Goal: Transaction & Acquisition: Purchase product/service

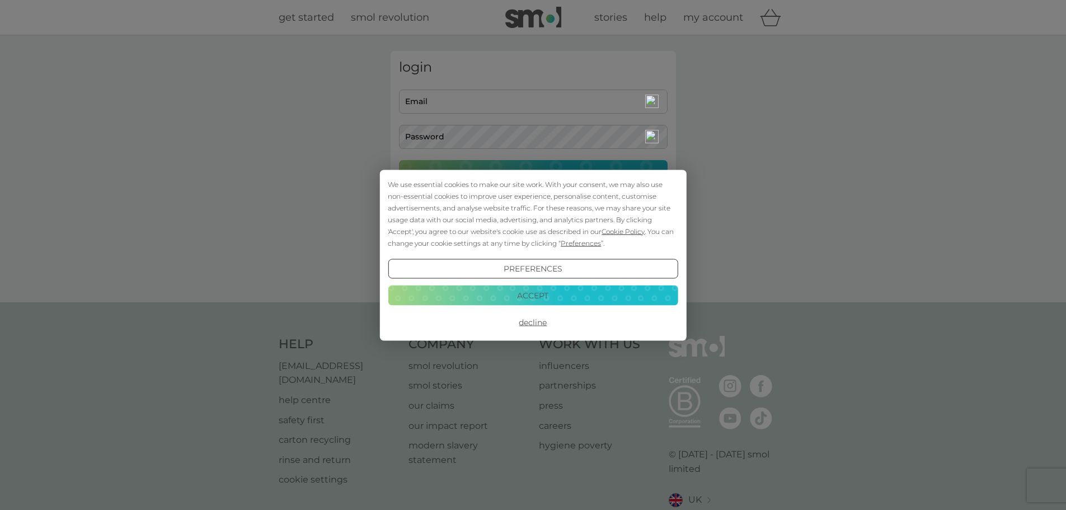
type input "ivanhoewood@yahoo.co.uk"
click at [542, 284] on div "Preferences Decline Accept" at bounding box center [533, 295] width 290 height 73
click at [542, 291] on button "Accept" at bounding box center [533, 295] width 290 height 20
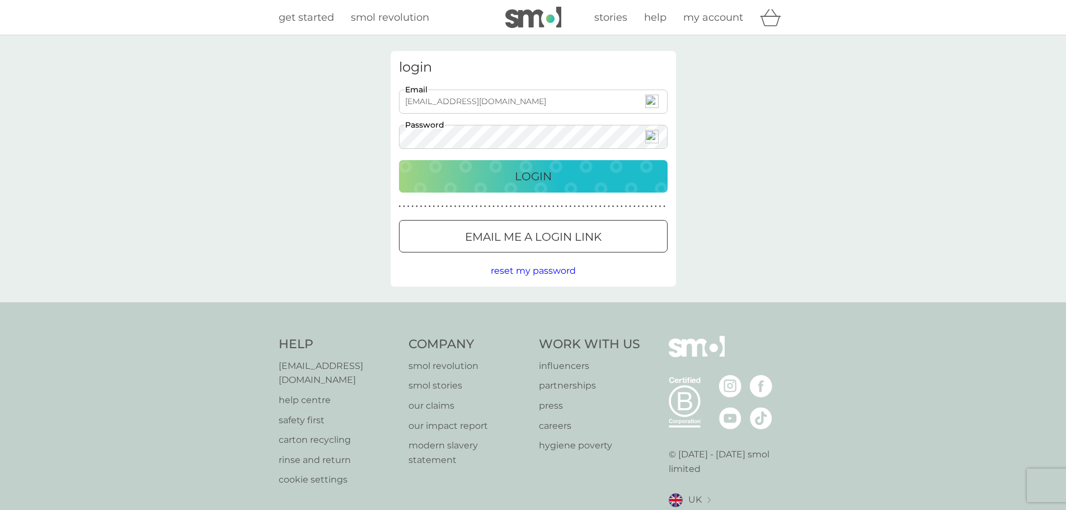
click at [521, 180] on p "Login" at bounding box center [533, 176] width 37 height 18
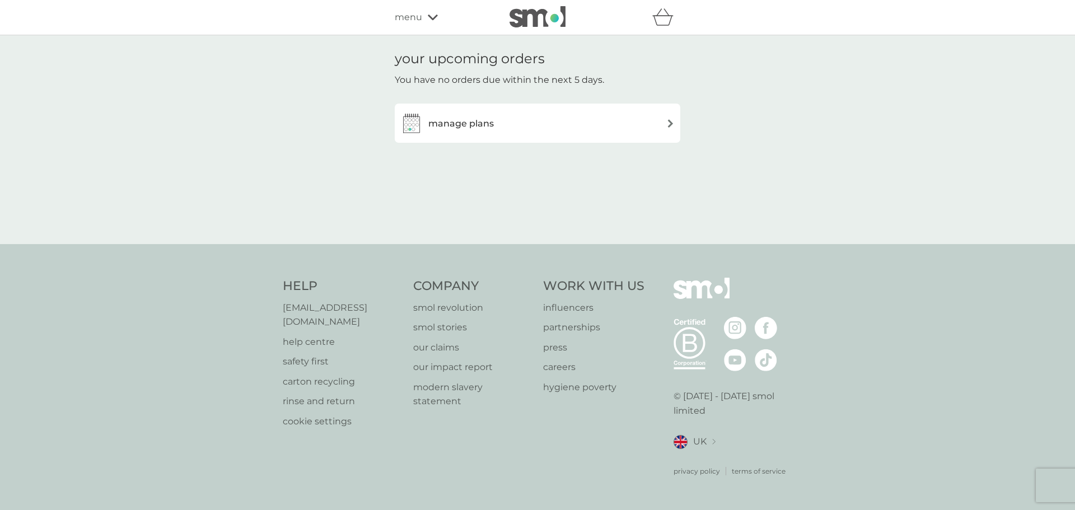
click at [445, 123] on h3 "manage plans" at bounding box center [460, 123] width 65 height 15
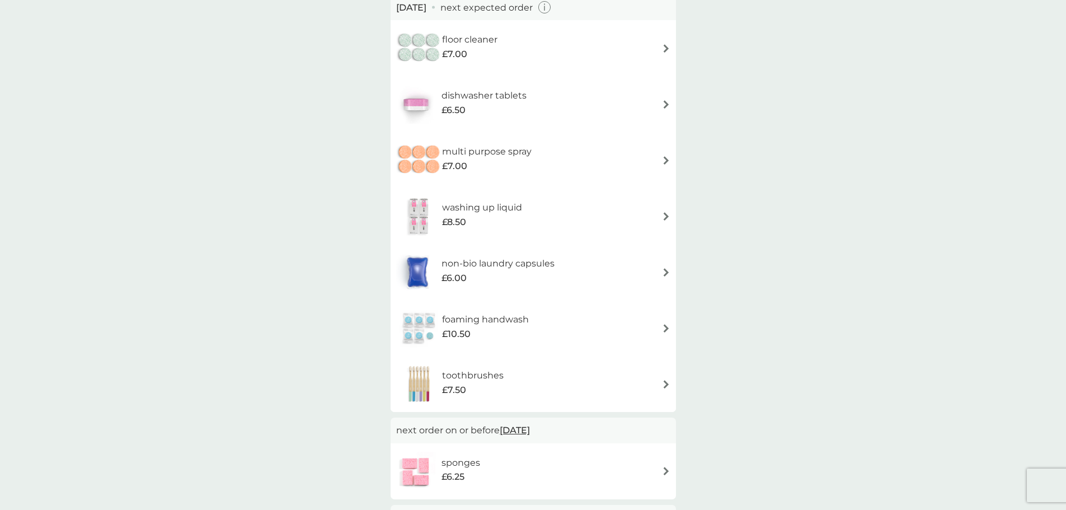
scroll to position [168, 0]
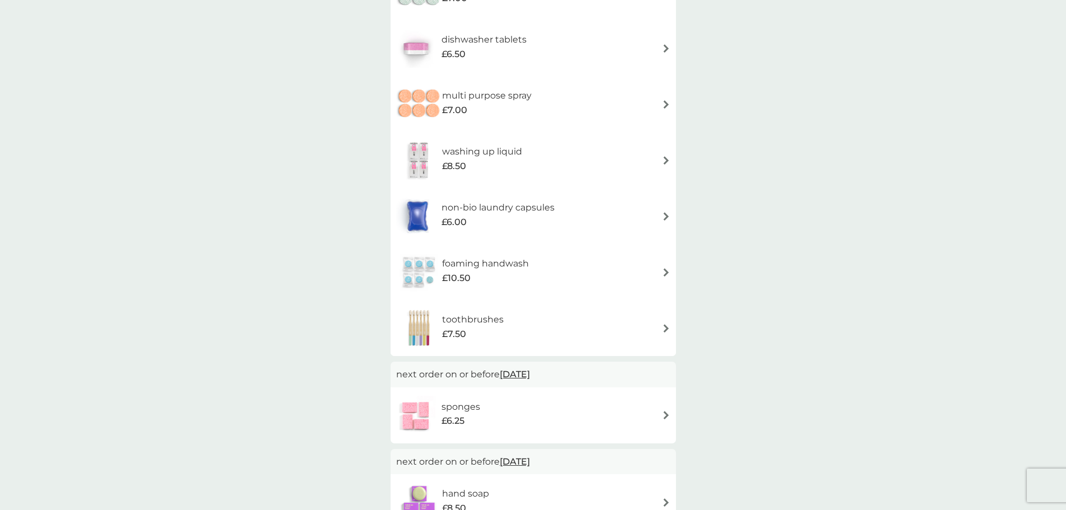
click at [662, 413] on img at bounding box center [666, 415] width 8 height 8
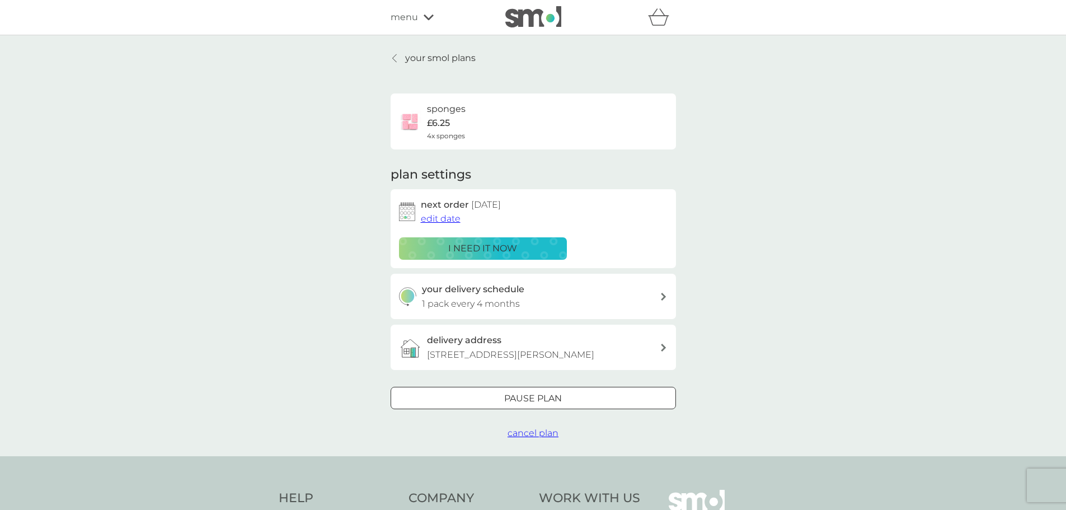
click at [546, 398] on div at bounding box center [546, 397] width 1 height 1
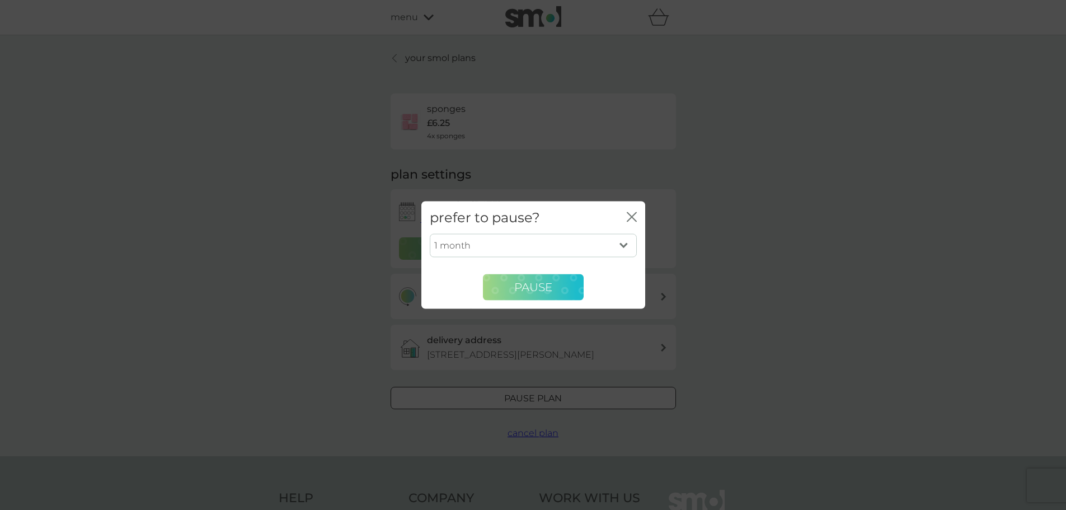
click at [550, 285] on span "Pause" at bounding box center [533, 286] width 38 height 13
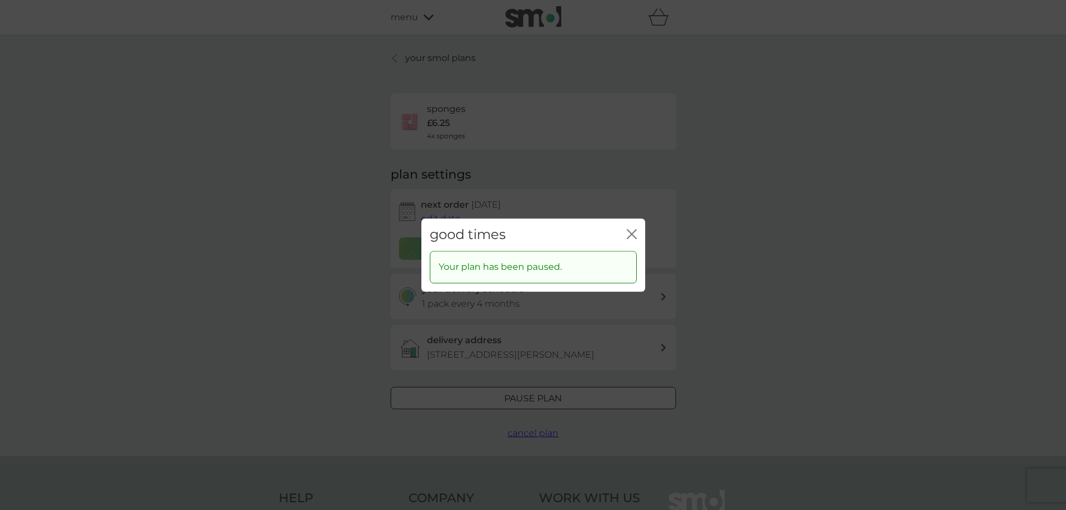
click at [629, 237] on icon "close" at bounding box center [629, 233] width 4 height 9
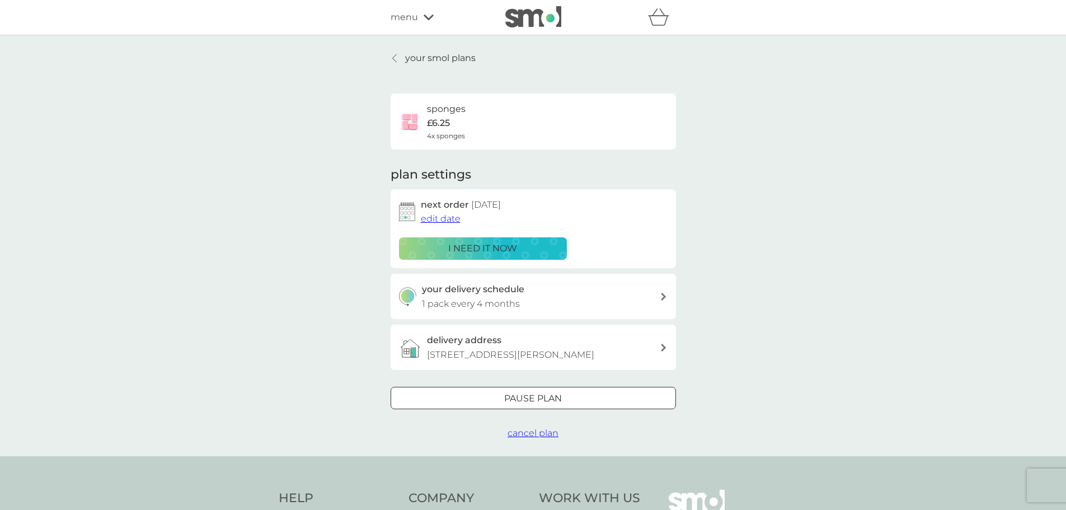
click at [420, 53] on p "your smol plans" at bounding box center [440, 58] width 71 height 15
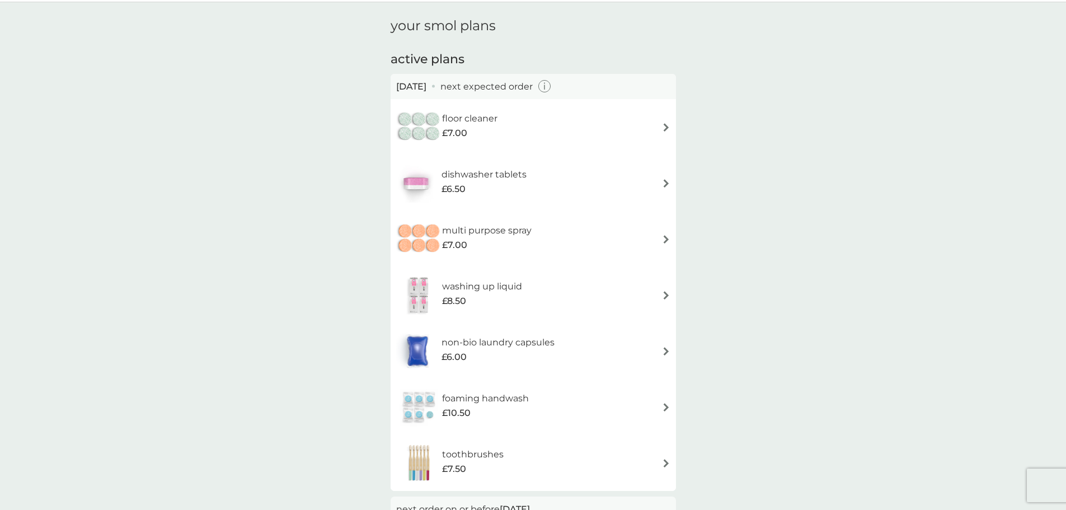
scroll to position [56, 0]
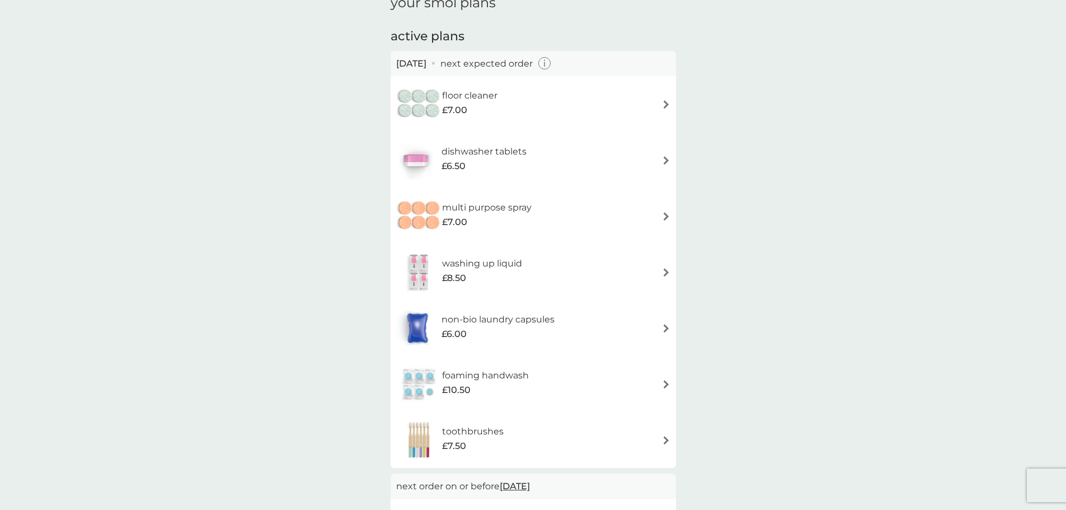
click at [466, 326] on h6 "non-bio laundry capsules" at bounding box center [498, 319] width 113 height 15
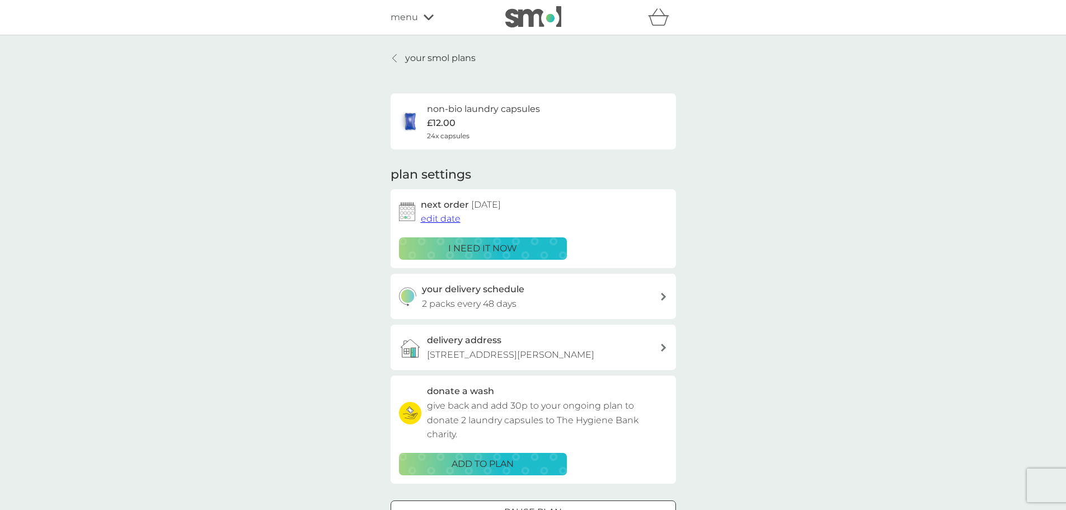
click at [478, 246] on p "i need it now" at bounding box center [482, 248] width 69 height 15
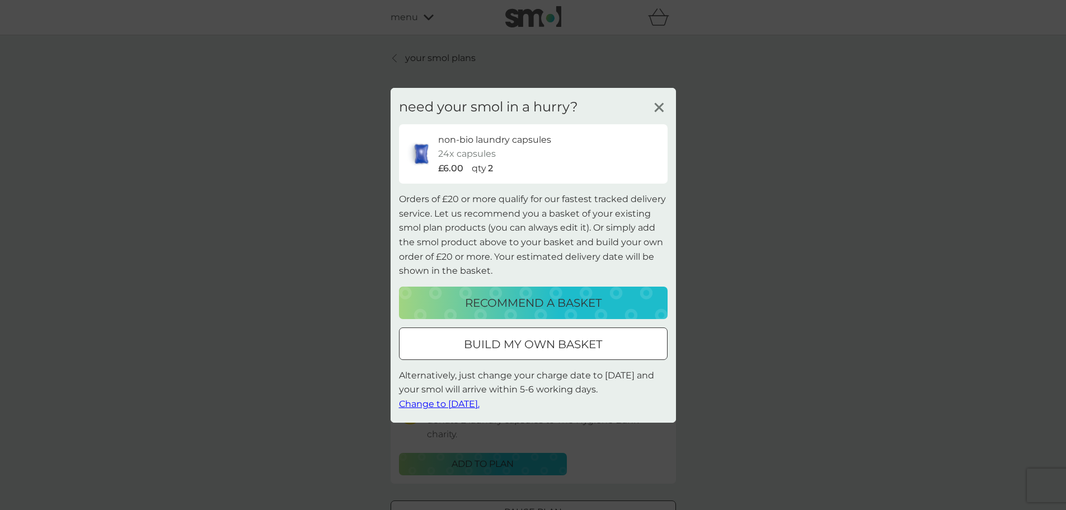
click at [534, 350] on p "build my own basket" at bounding box center [533, 344] width 138 height 18
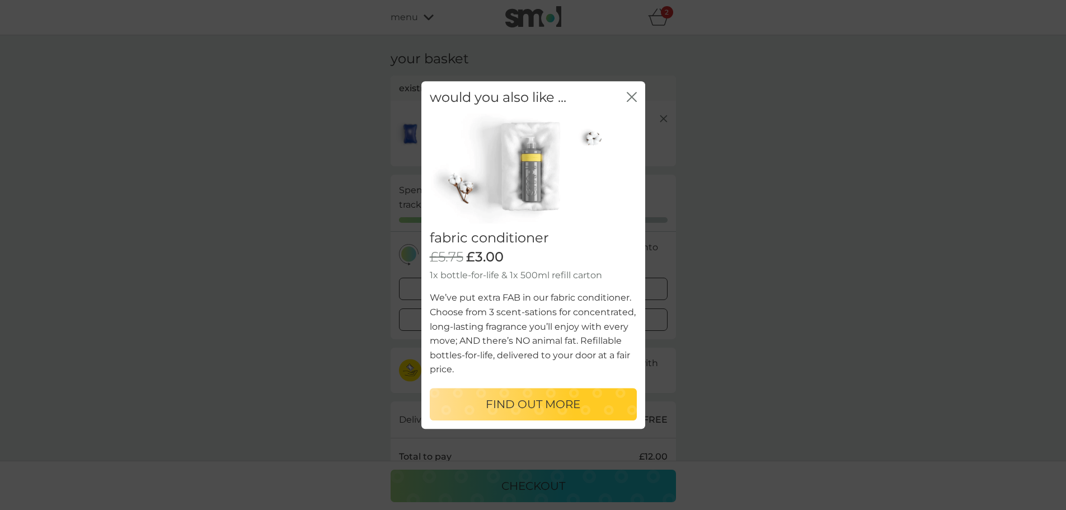
click at [629, 102] on button "close" at bounding box center [632, 98] width 10 height 12
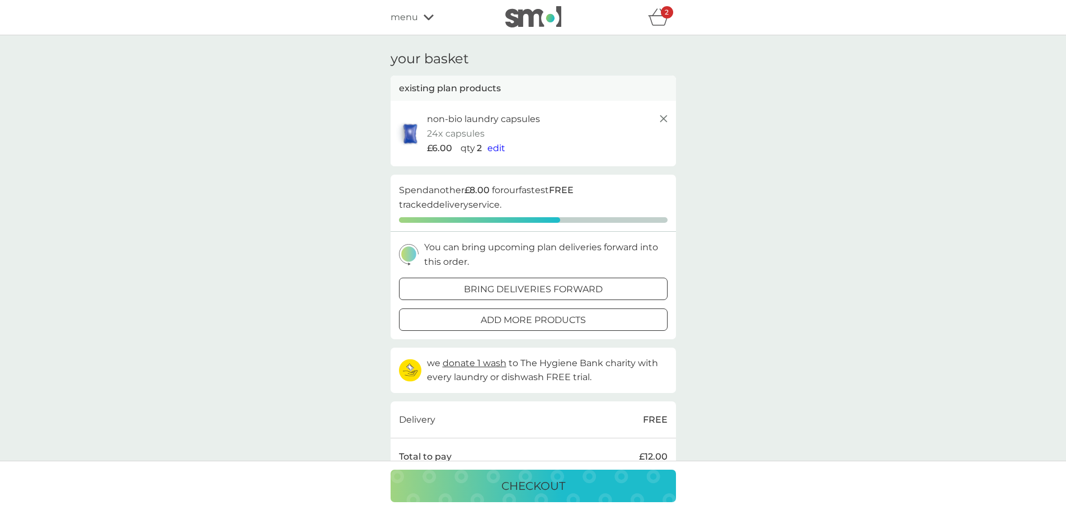
click at [545, 283] on div at bounding box center [533, 289] width 40 height 12
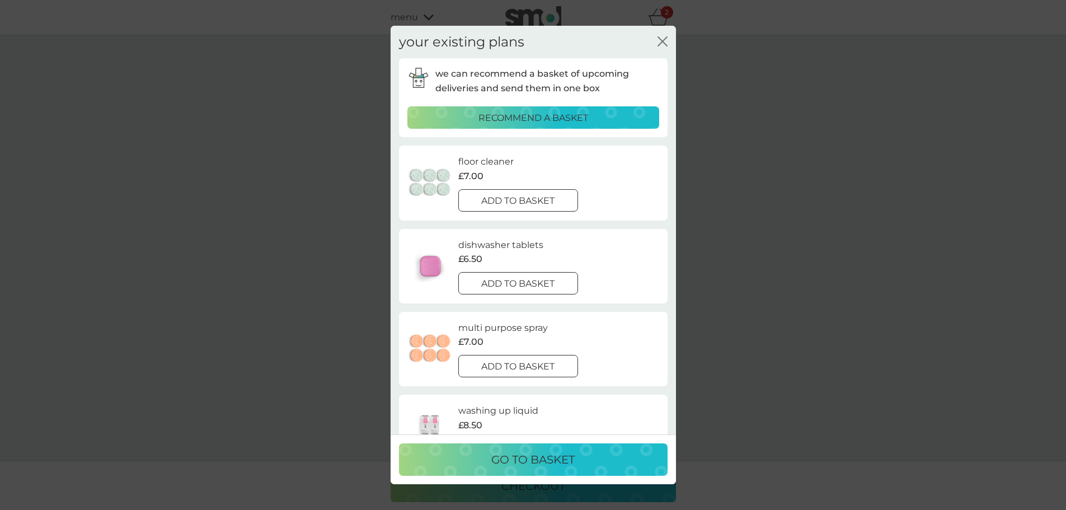
click at [660, 40] on icon "close" at bounding box center [663, 41] width 10 height 10
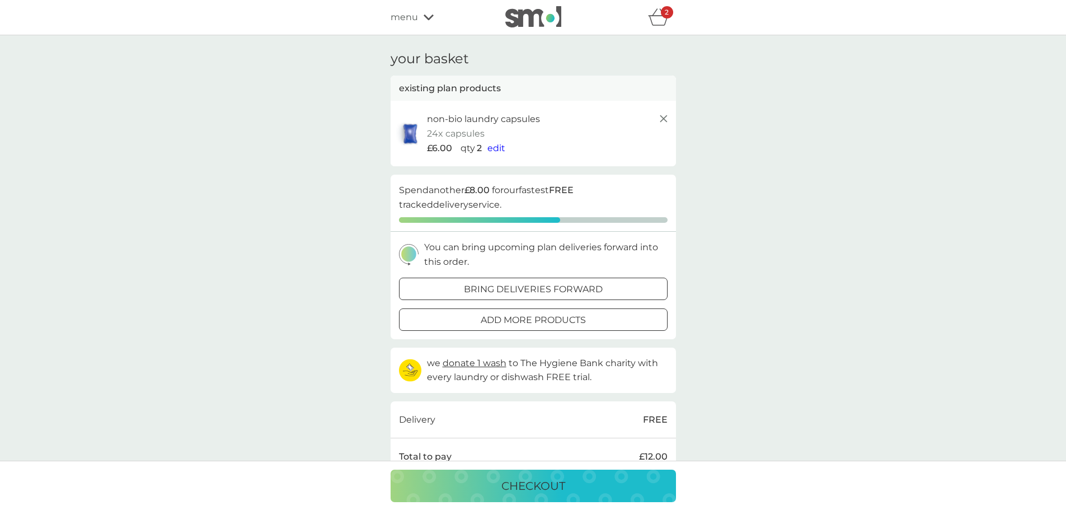
click at [526, 282] on p "bring deliveries forward" at bounding box center [533, 289] width 139 height 15
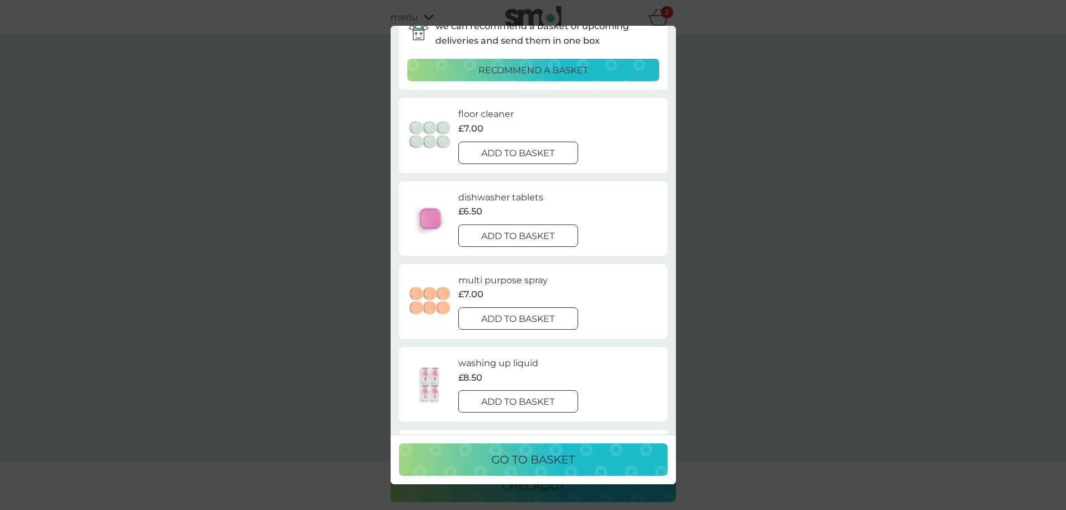
scroll to position [112, 0]
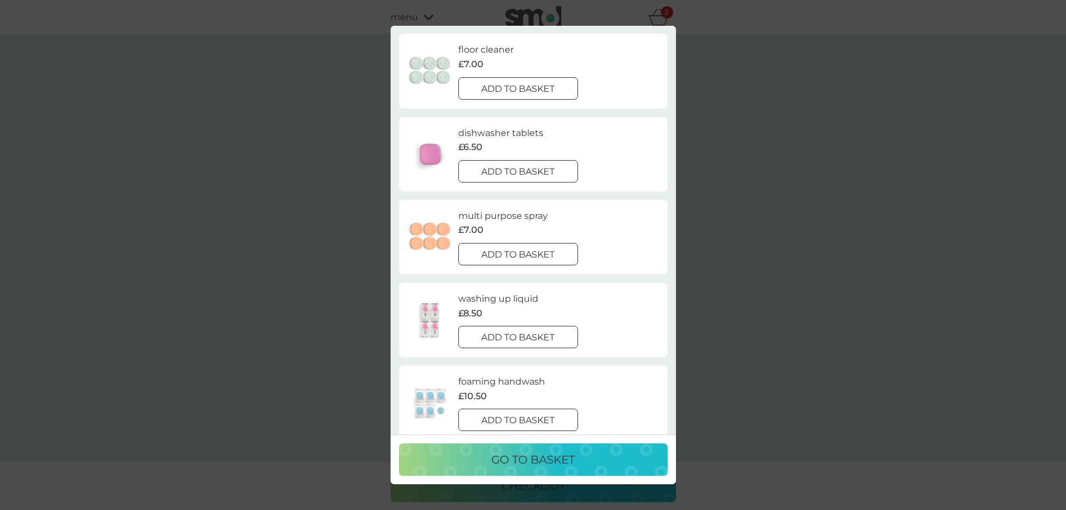
click at [515, 340] on div at bounding box center [518, 338] width 40 height 12
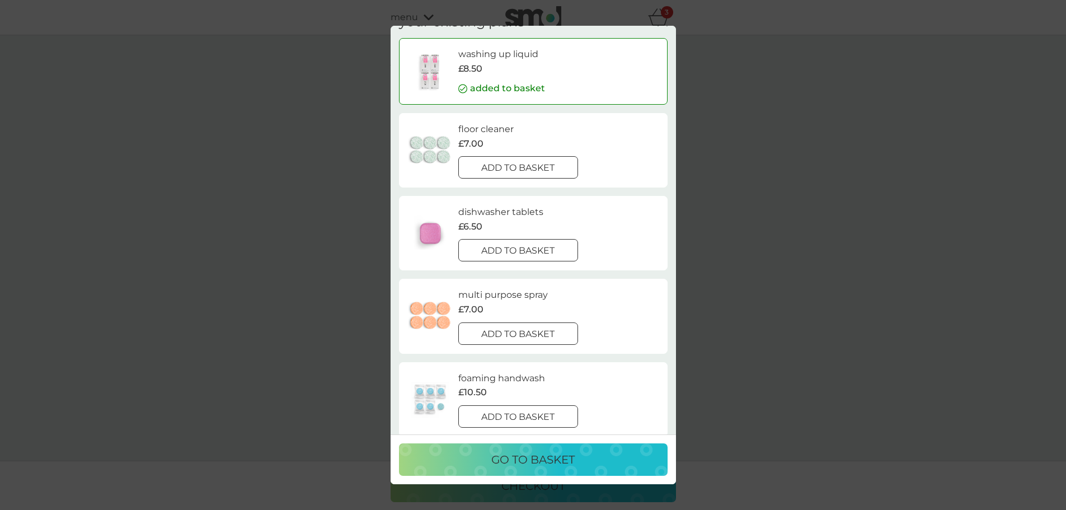
scroll to position [0, 0]
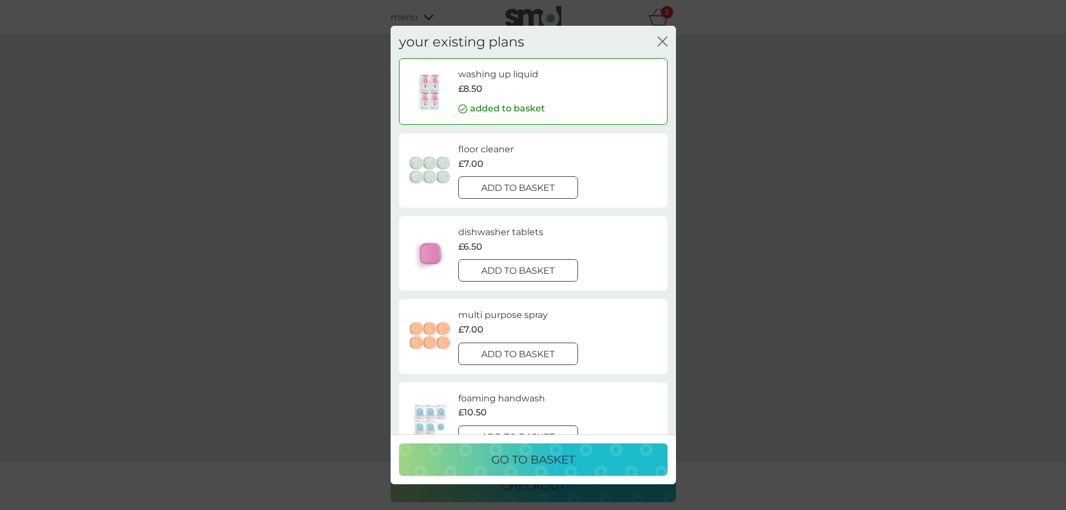
click at [519, 271] on div at bounding box center [518, 271] width 40 height 12
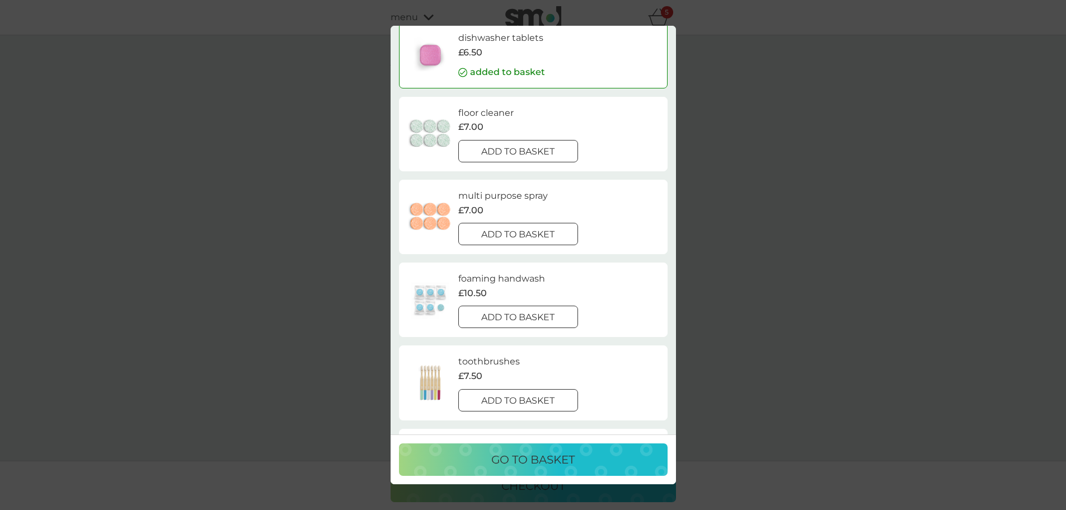
scroll to position [112, 0]
click at [531, 461] on p "go to basket" at bounding box center [532, 460] width 83 height 18
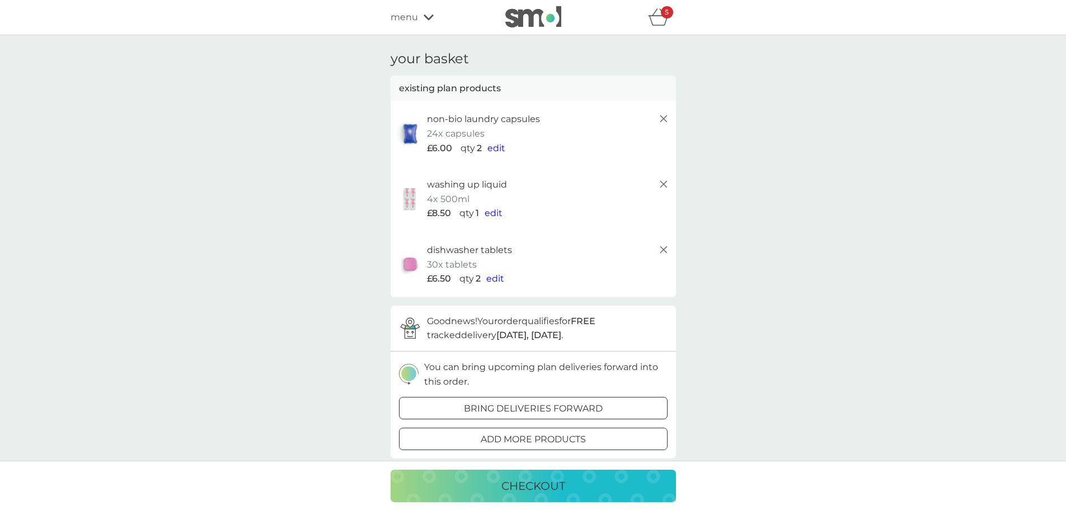
click at [665, 248] on icon at bounding box center [663, 249] width 13 height 13
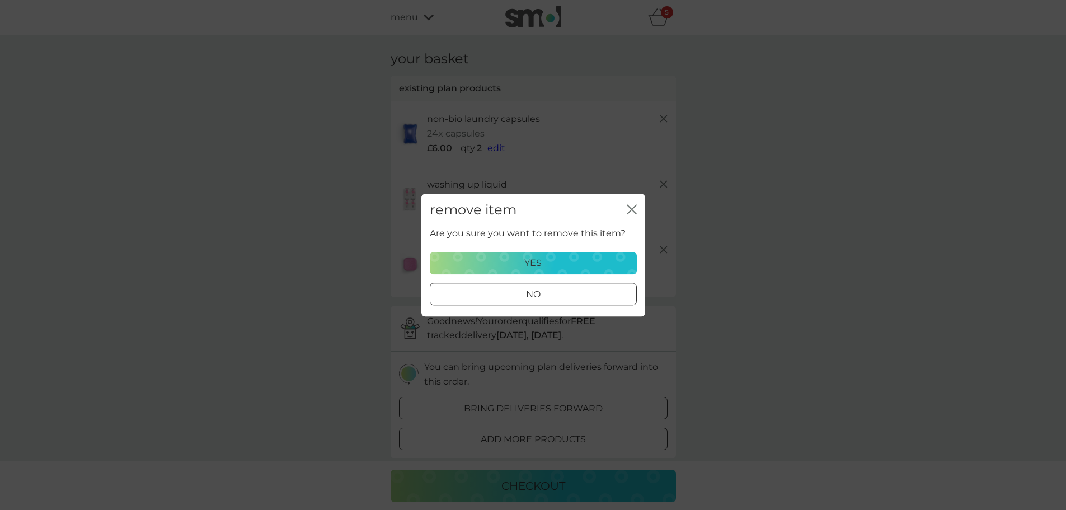
click at [559, 262] on div "yes" at bounding box center [533, 263] width 193 height 15
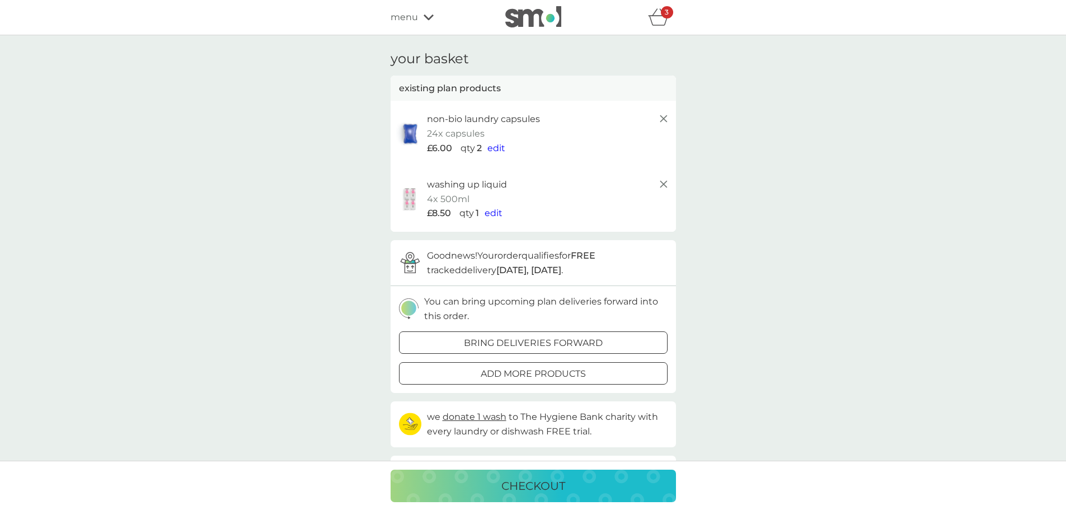
click at [662, 181] on icon at bounding box center [663, 183] width 13 height 13
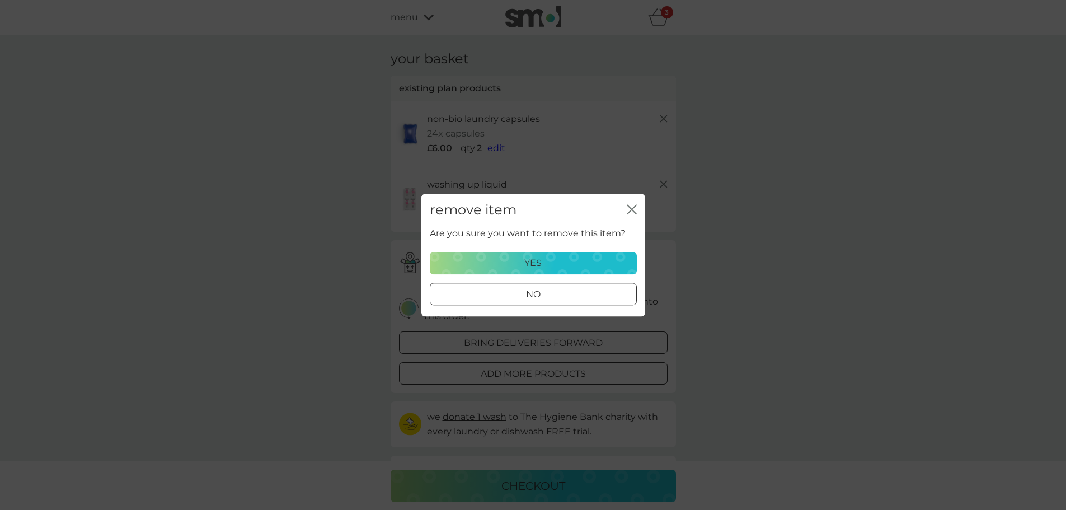
click at [544, 264] on div "yes" at bounding box center [533, 263] width 193 height 15
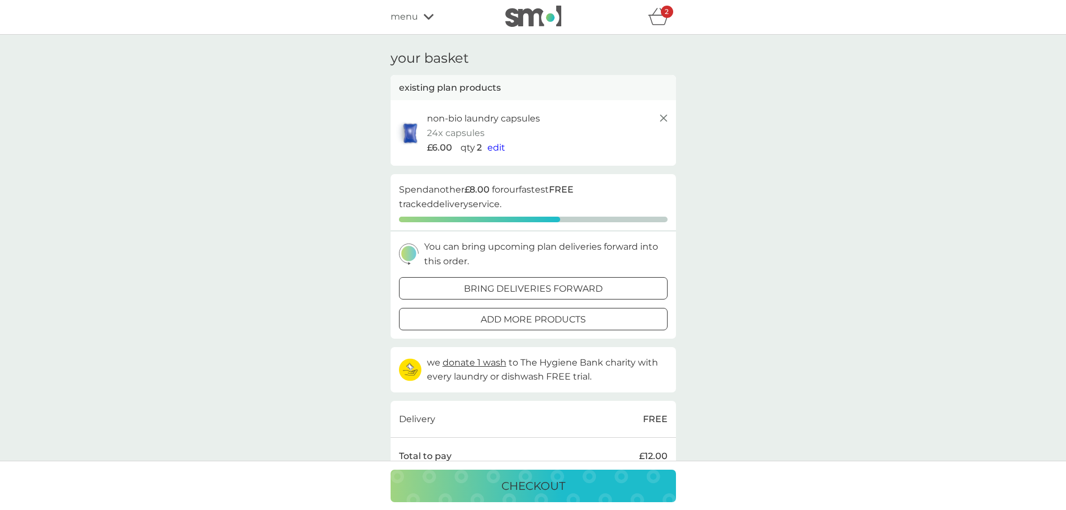
scroll to position [0, 0]
click at [538, 321] on div at bounding box center [533, 320] width 40 height 12
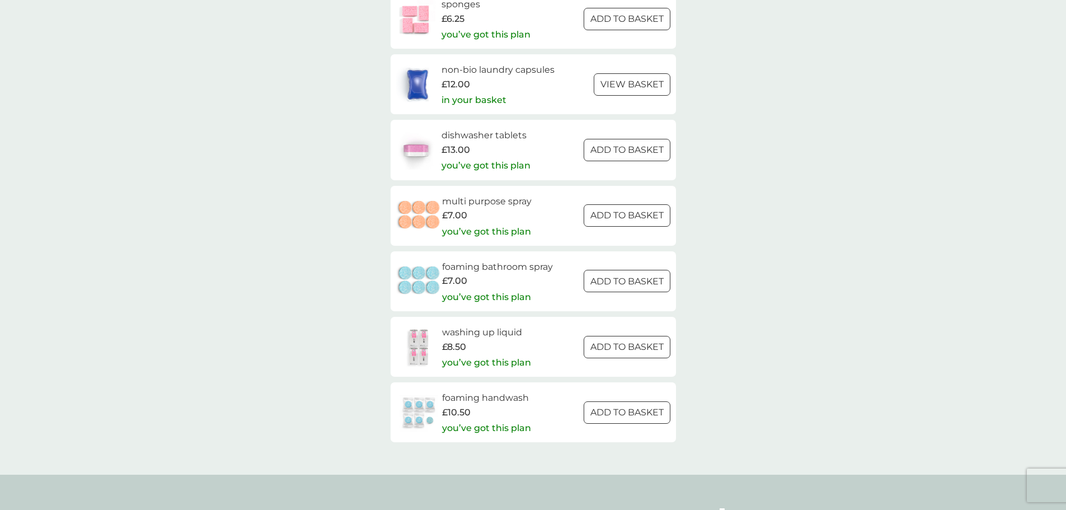
scroll to position [1567, 0]
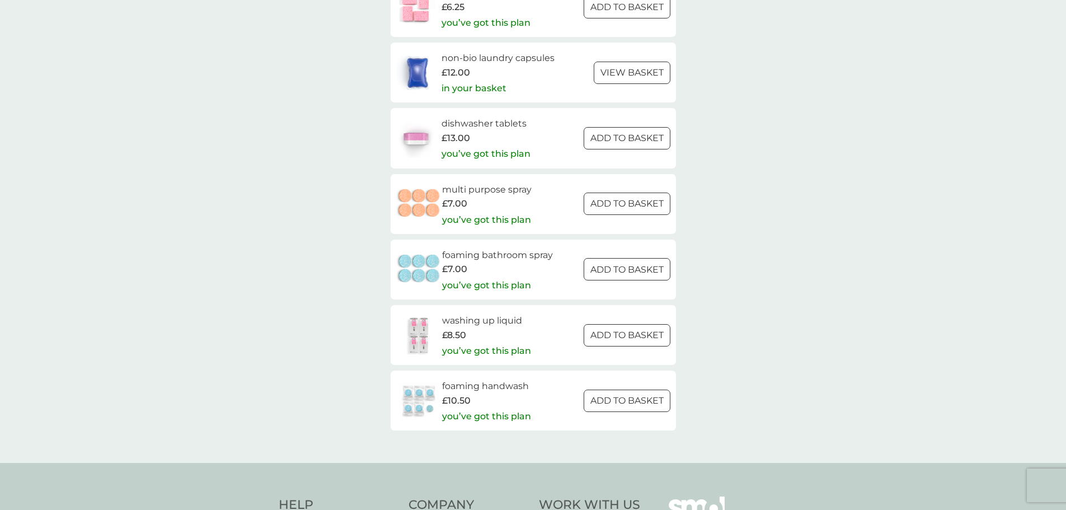
click at [631, 332] on div at bounding box center [627, 335] width 40 height 12
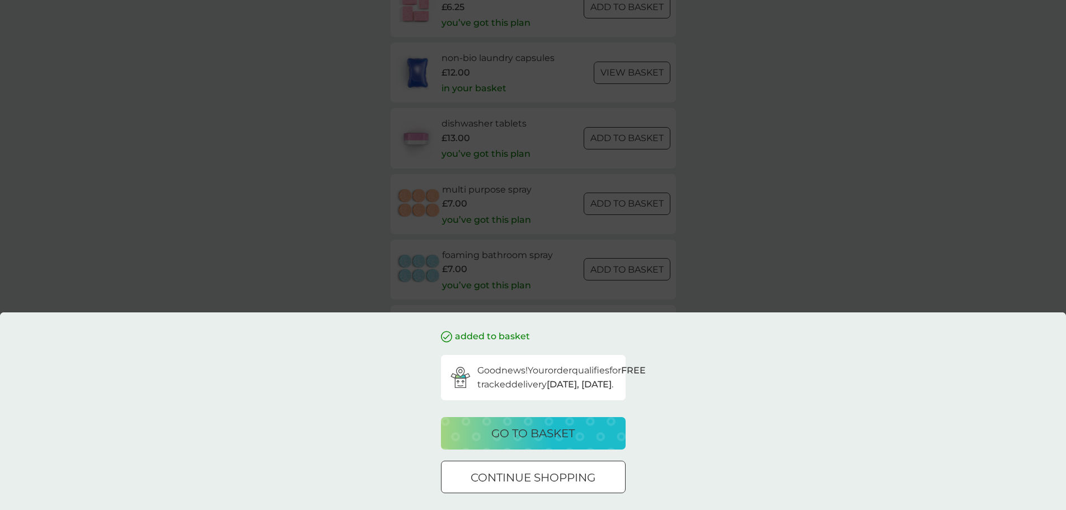
click at [556, 436] on p "go to basket" at bounding box center [532, 433] width 83 height 18
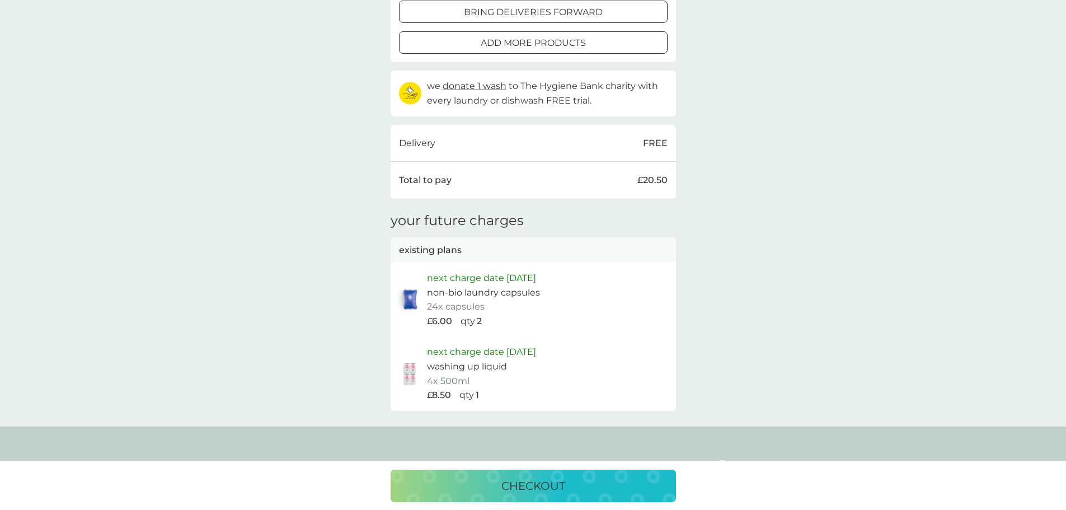
scroll to position [168, 0]
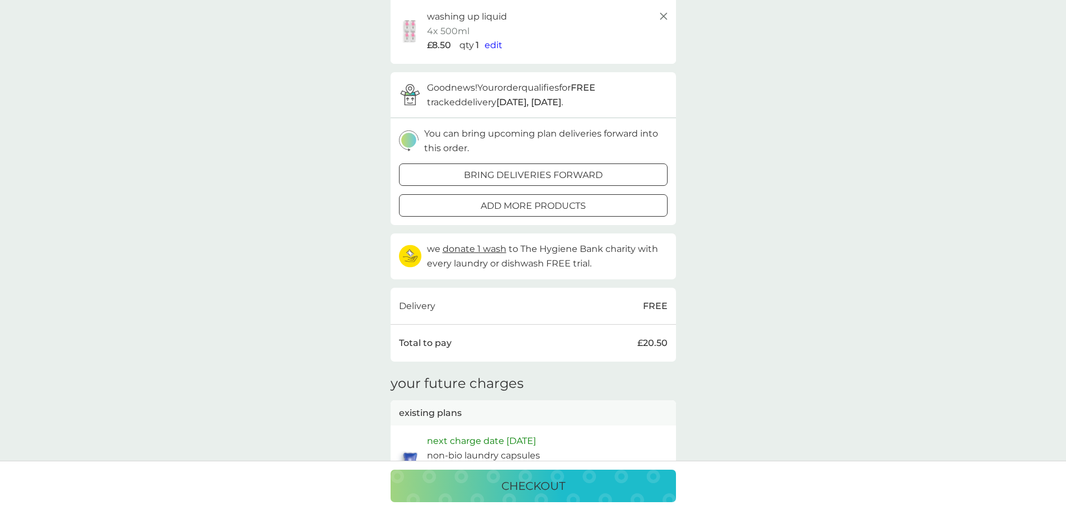
click at [551, 208] on div at bounding box center [533, 206] width 40 height 12
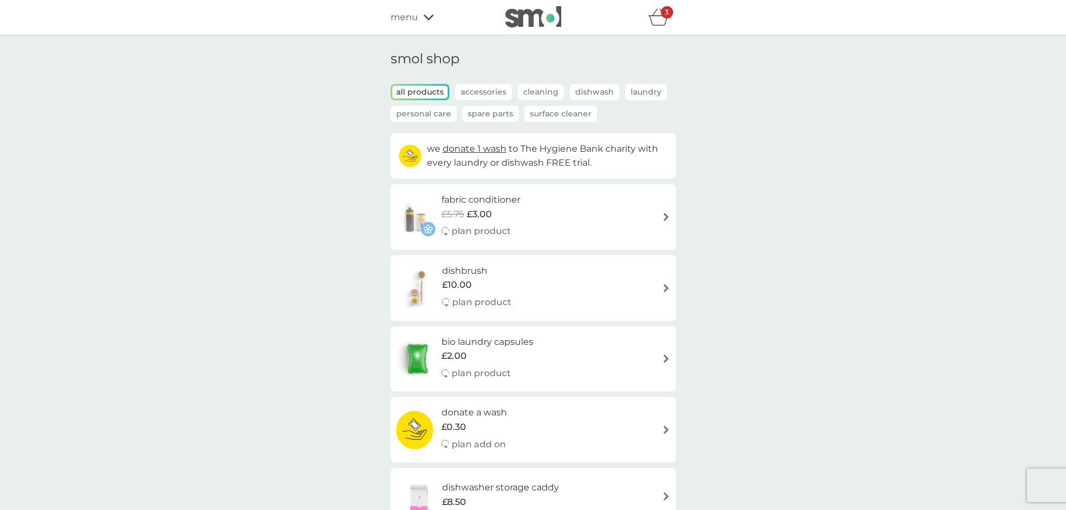
click at [658, 19] on icon "basket" at bounding box center [658, 16] width 21 height 17
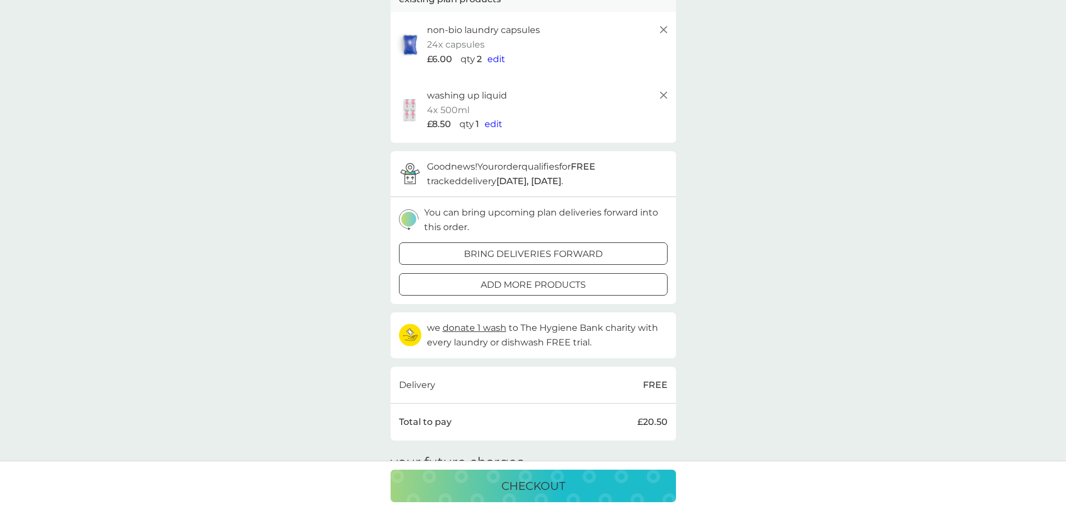
scroll to position [112, 0]
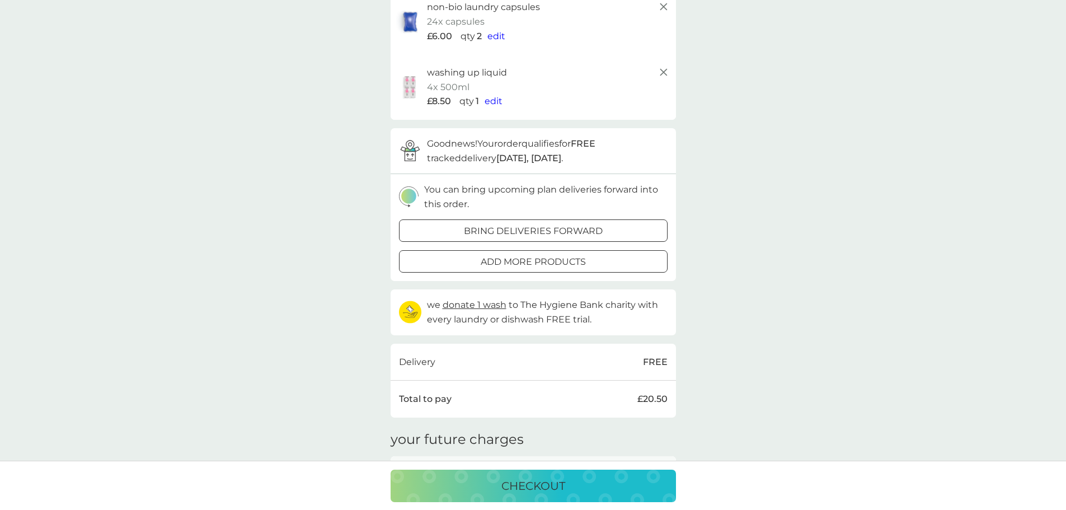
click at [662, 71] on line at bounding box center [663, 72] width 7 height 7
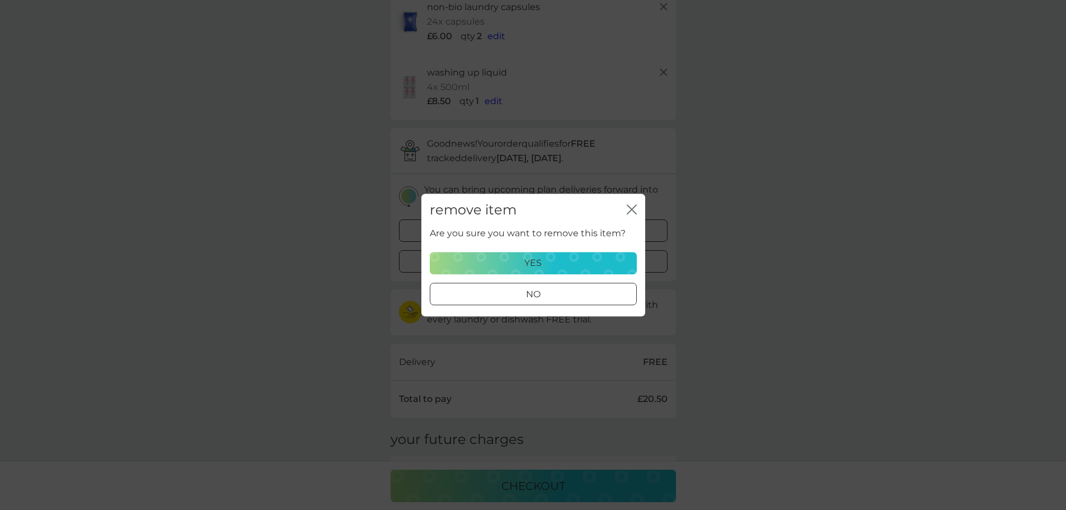
click at [537, 264] on p "yes" at bounding box center [532, 263] width 17 height 15
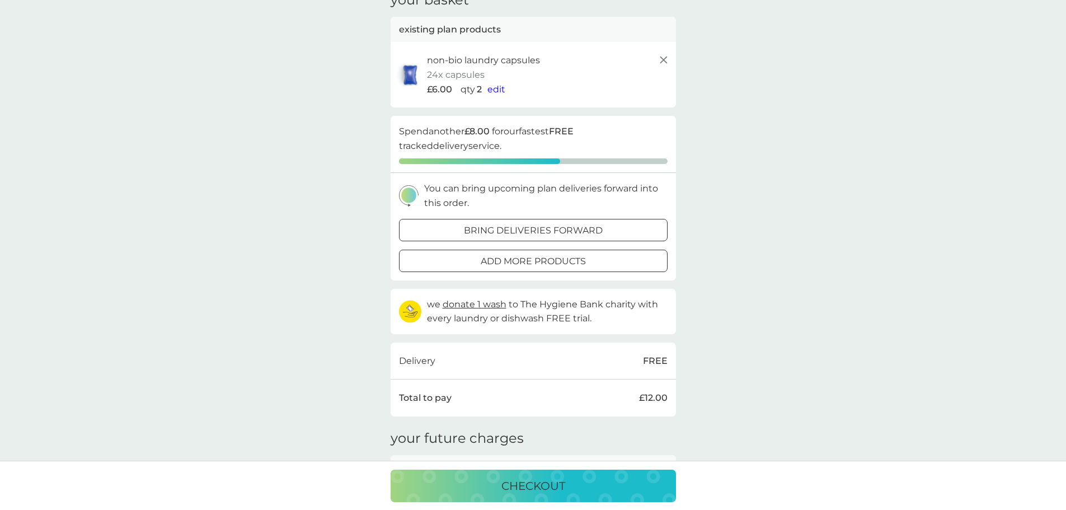
scroll to position [56, 0]
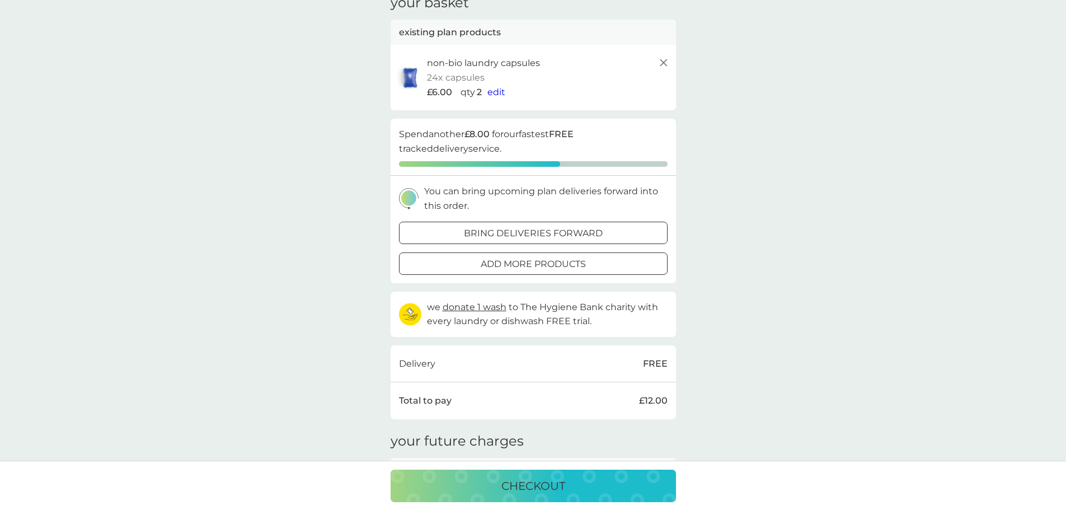
click at [532, 265] on div at bounding box center [533, 264] width 40 height 12
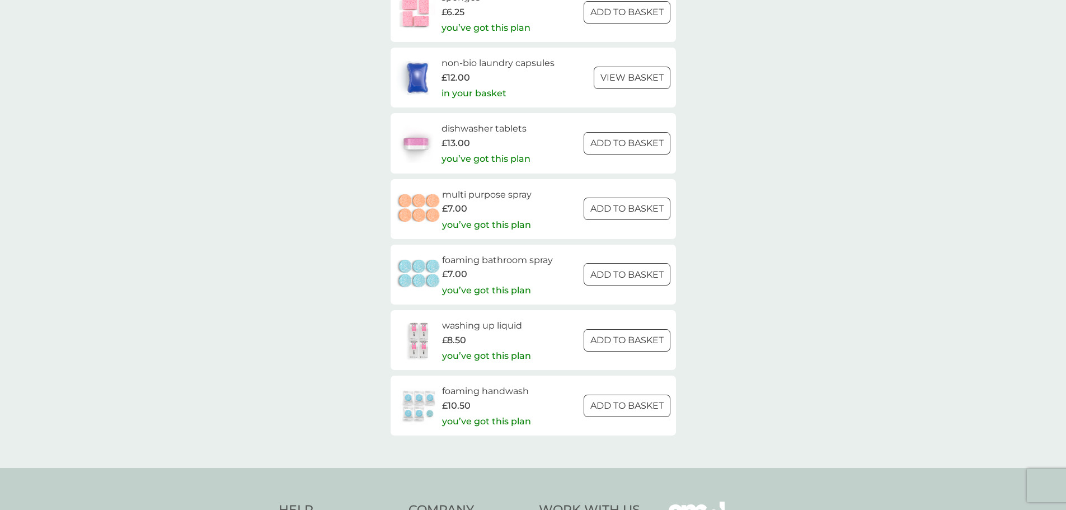
scroll to position [1567, 0]
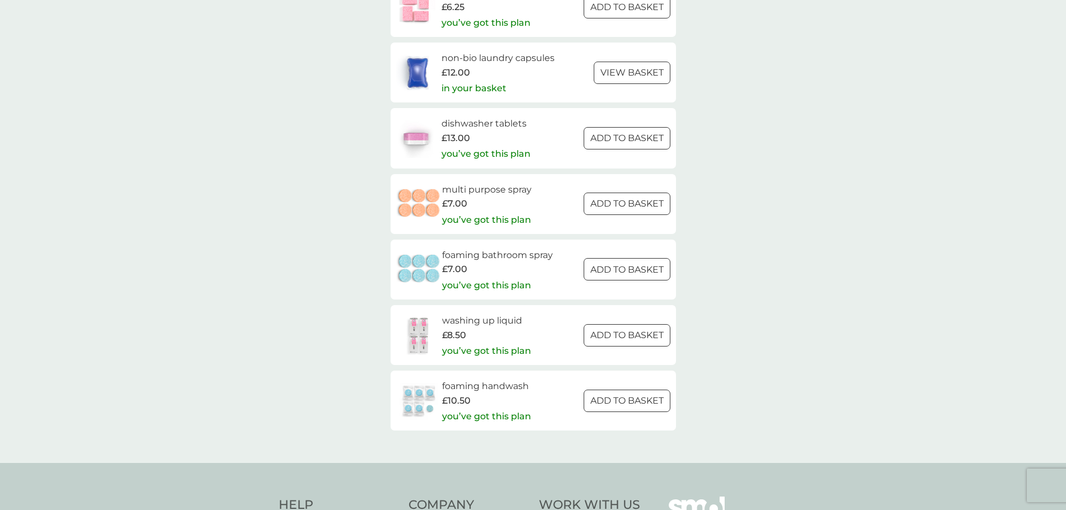
click at [618, 341] on div at bounding box center [627, 335] width 40 height 12
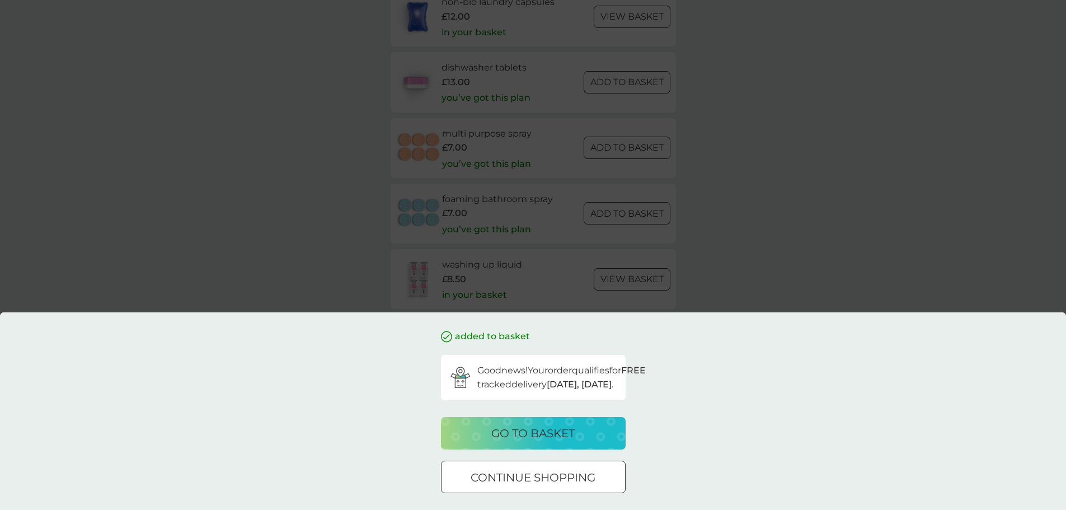
click at [532, 434] on p "go to basket" at bounding box center [532, 433] width 83 height 18
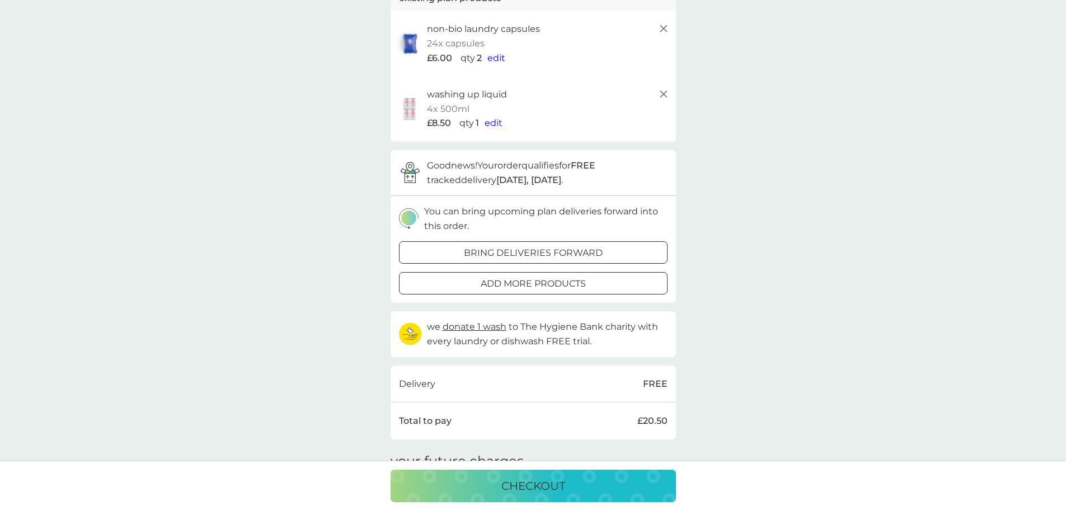
scroll to position [112, 0]
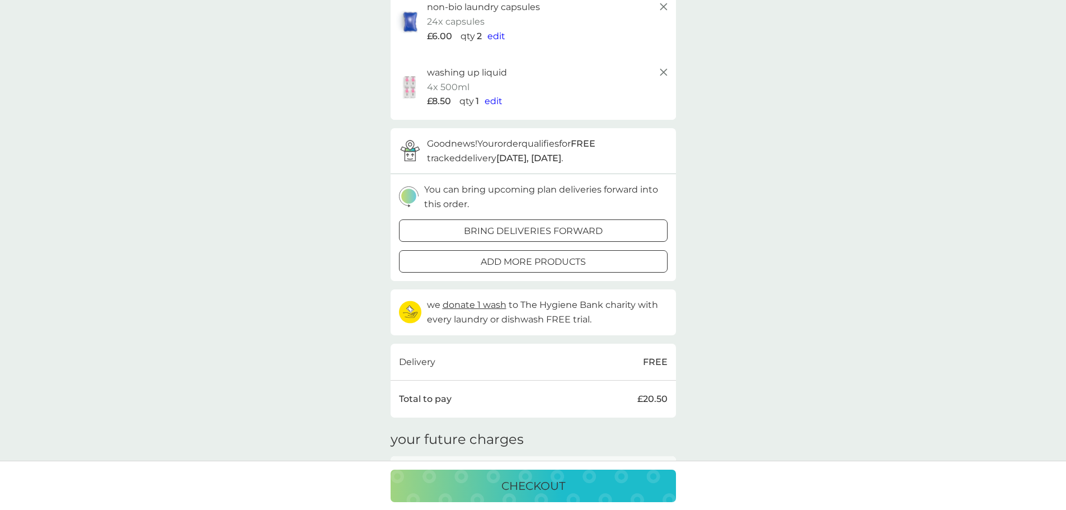
click at [548, 488] on p "checkout" at bounding box center [533, 486] width 64 height 18
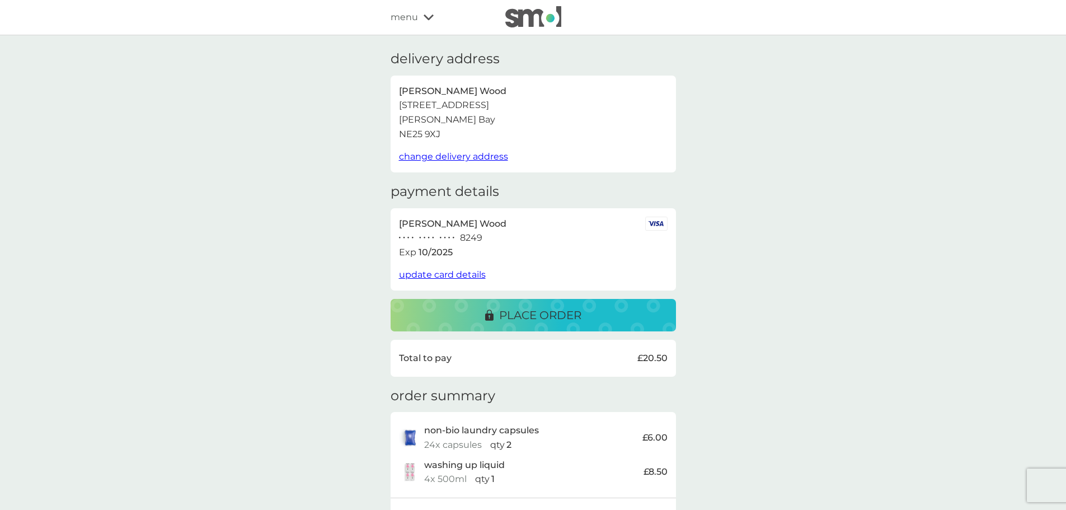
click at [434, 272] on span "update card details" at bounding box center [442, 274] width 87 height 11
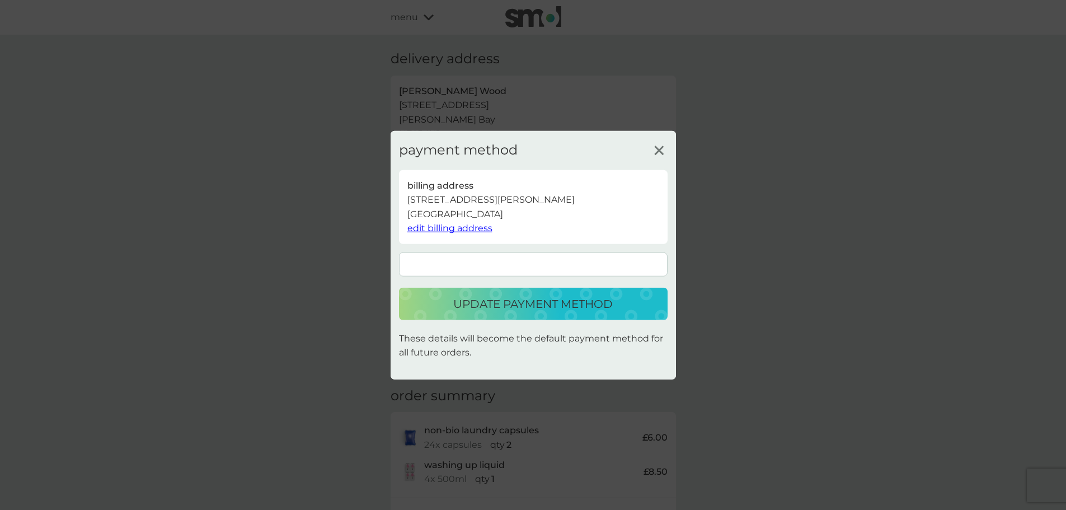
click at [508, 304] on p "update payment method" at bounding box center [532, 304] width 159 height 18
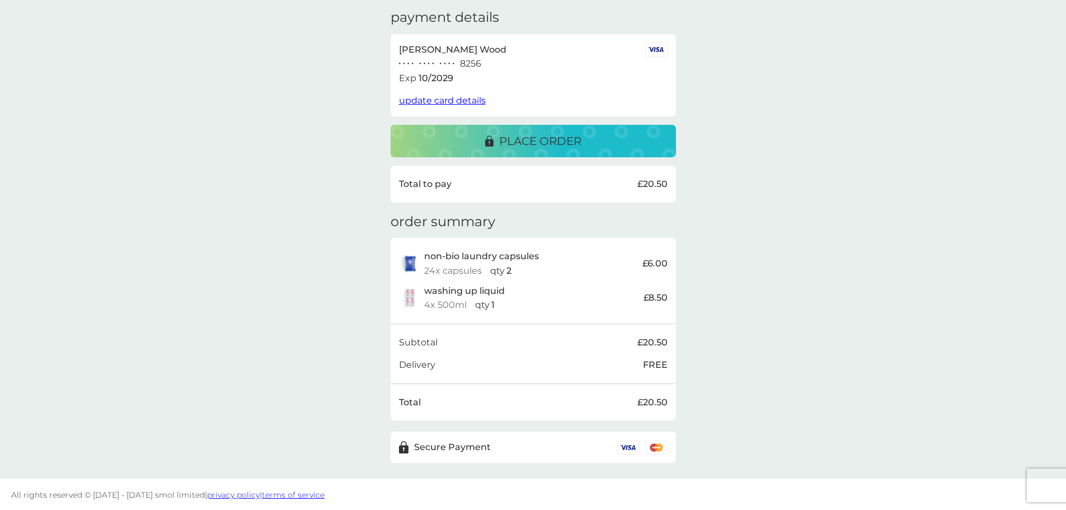
scroll to position [175, 0]
click at [514, 144] on p "place order" at bounding box center [540, 140] width 82 height 18
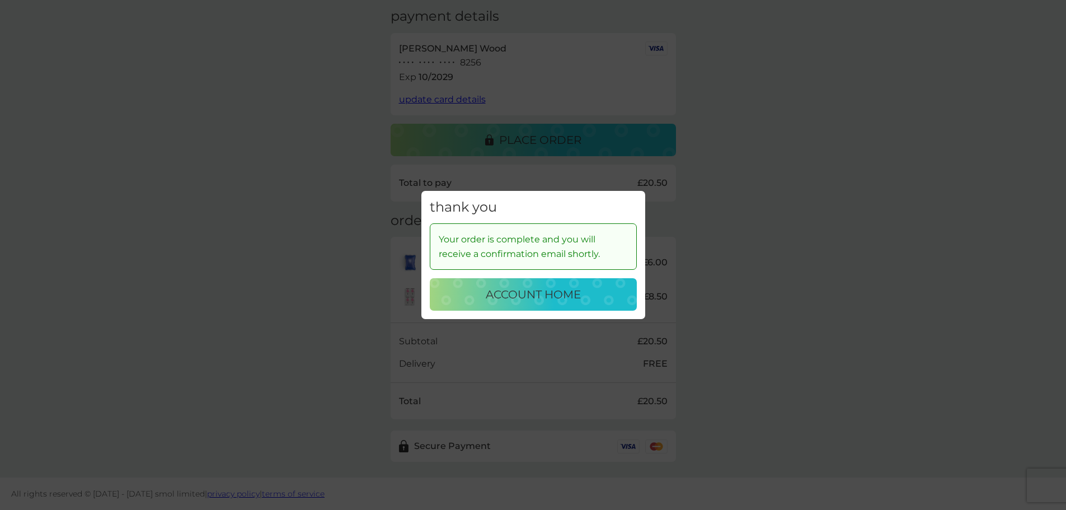
click at [538, 292] on p "account home" at bounding box center [533, 294] width 95 height 18
